Goal: Task Accomplishment & Management: Use online tool/utility

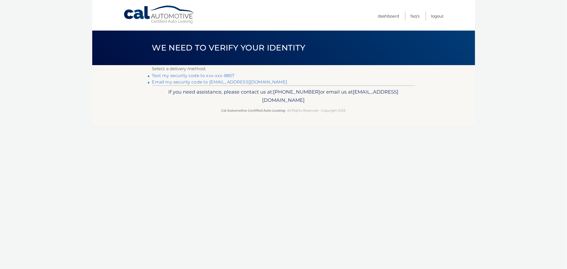
click at [219, 78] on link "Text my security code to xxx-xxx-8857" at bounding box center [193, 75] width 82 height 5
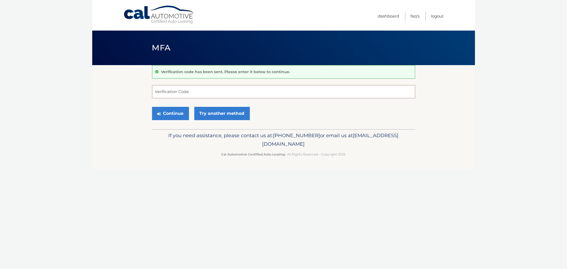
click at [231, 98] on input "Verification Code" at bounding box center [283, 91] width 263 height 13
type input "927121"
click at [152, 107] on button "Continue" at bounding box center [170, 113] width 37 height 13
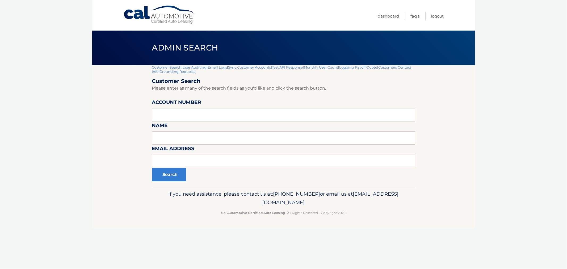
click at [193, 158] on input "text" at bounding box center [283, 161] width 263 height 13
paste input "mnorton.mn.1@gmail.com"
type input "mnorton.mn.1@gmail.com"
click at [176, 178] on button "Search" at bounding box center [169, 174] width 34 height 13
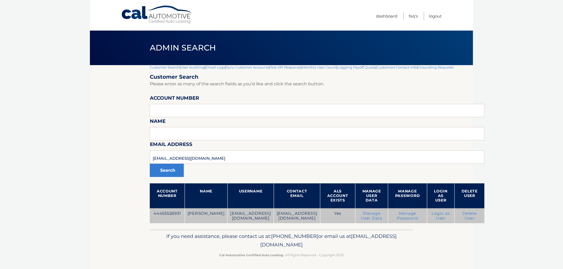
click at [161, 211] on td "44455528931" at bounding box center [167, 216] width 35 height 15
copy td "44455528931"
